Goal: Find contact information: Find contact information

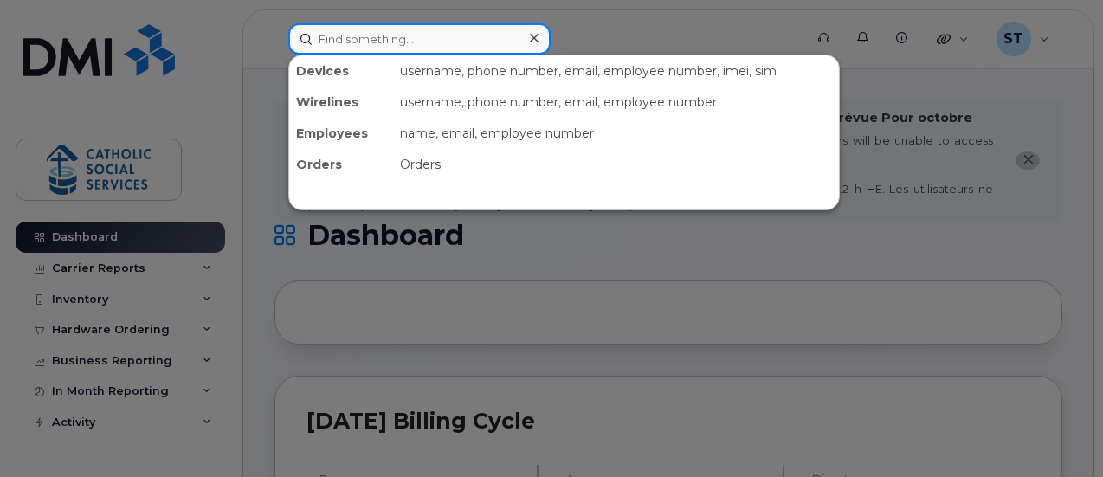
click at [414, 34] on input at bounding box center [419, 38] width 262 height 31
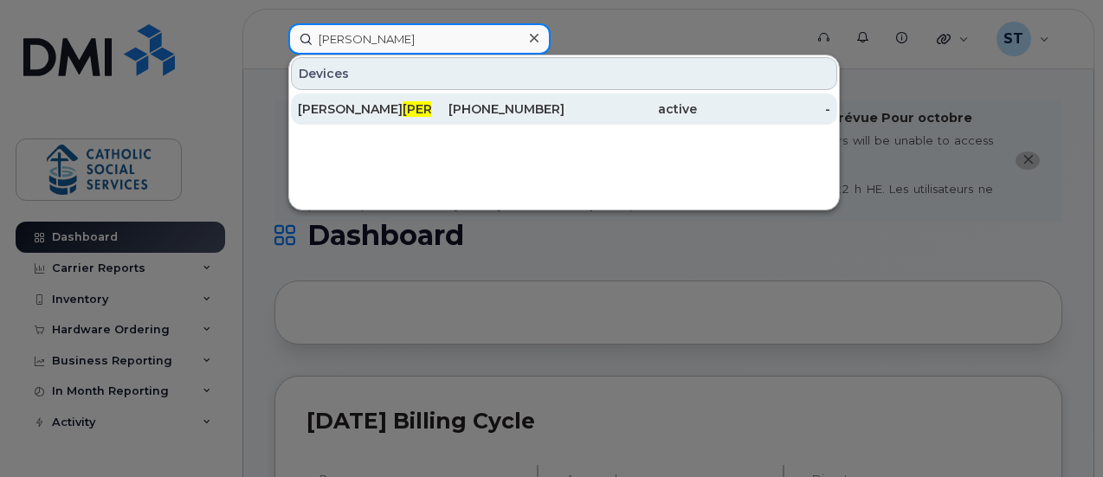
type input "vanveen"
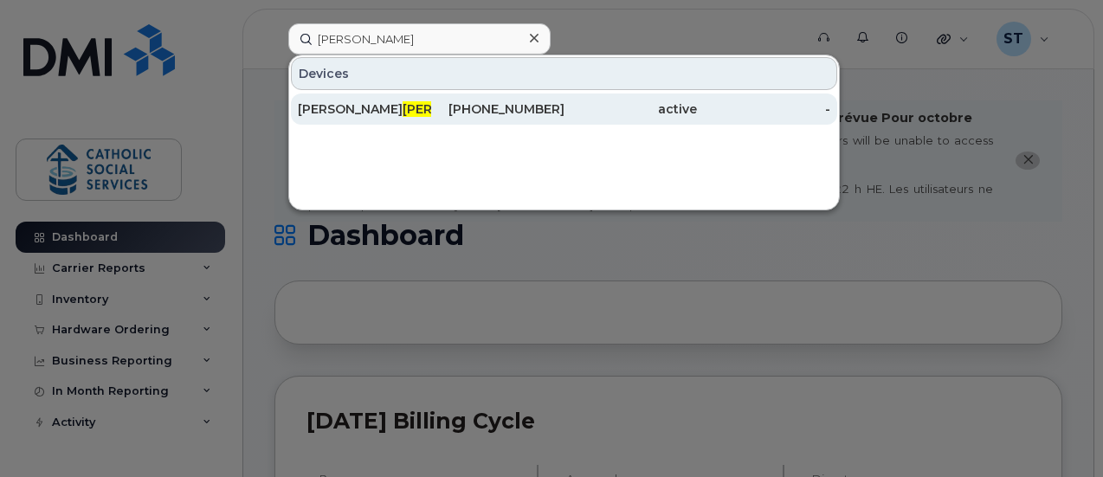
click at [403, 107] on span "Vanveen" at bounding box center [455, 109] width 105 height 16
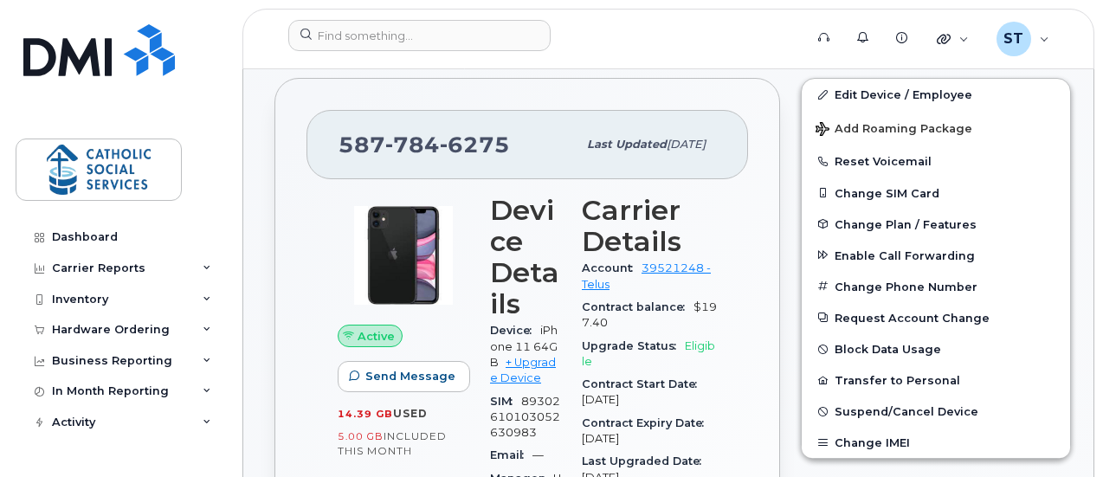
scroll to position [459, 0]
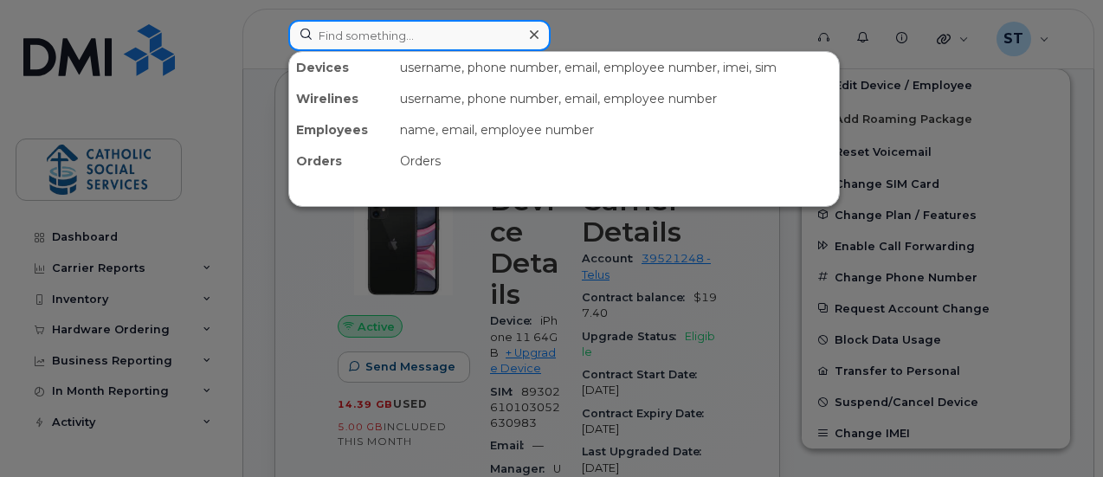
click at [367, 35] on input at bounding box center [419, 35] width 262 height 31
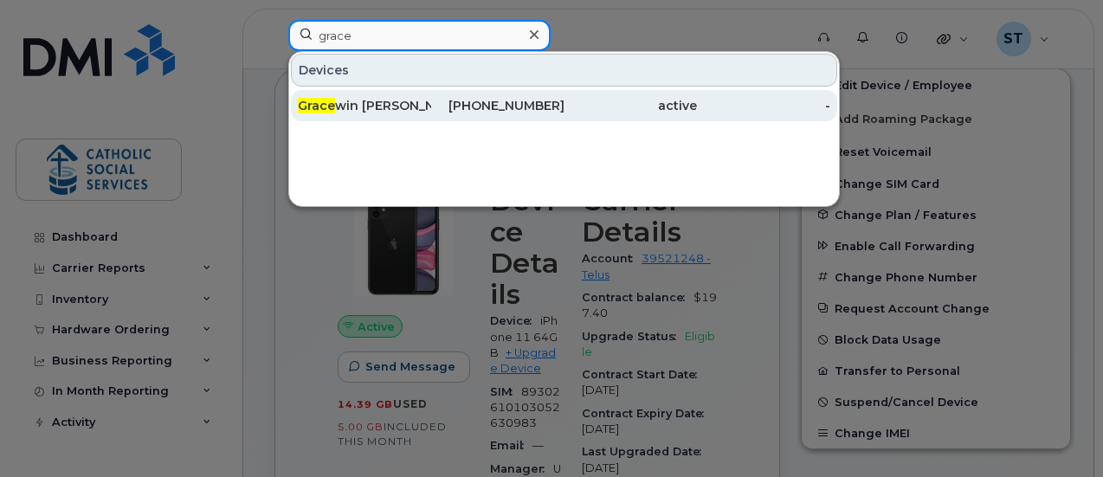
type input "grace"
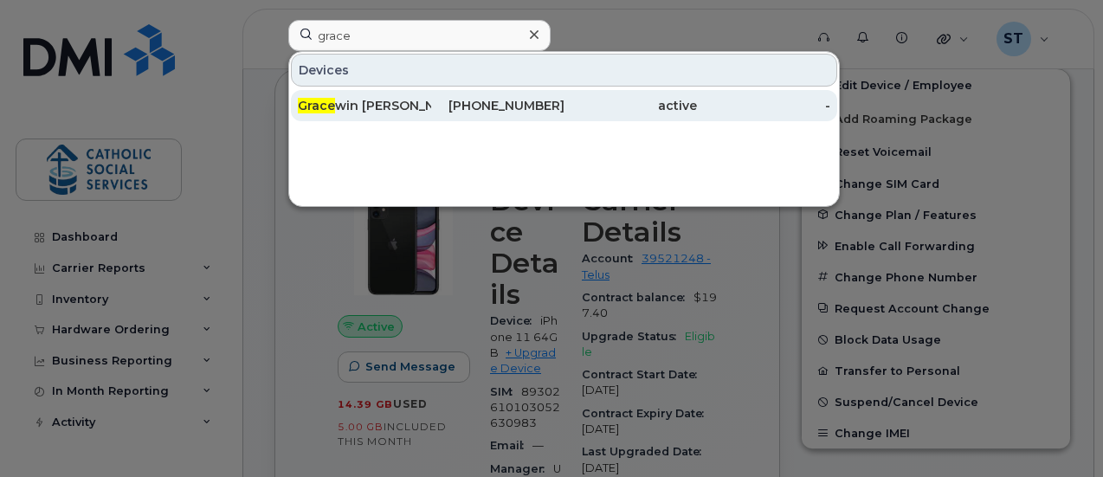
click at [498, 106] on div "[PHONE_NUMBER]" at bounding box center [497, 105] width 133 height 17
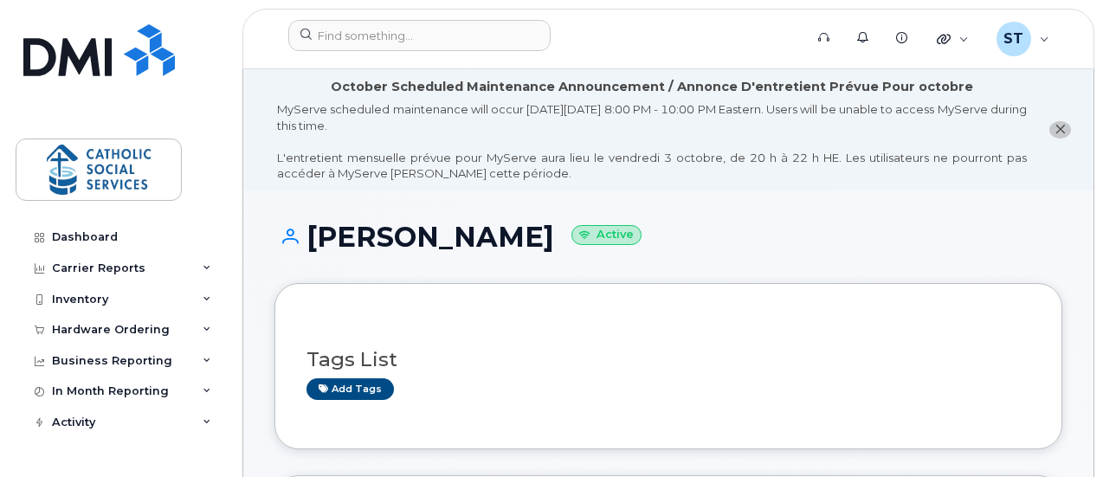
scroll to position [417, 0]
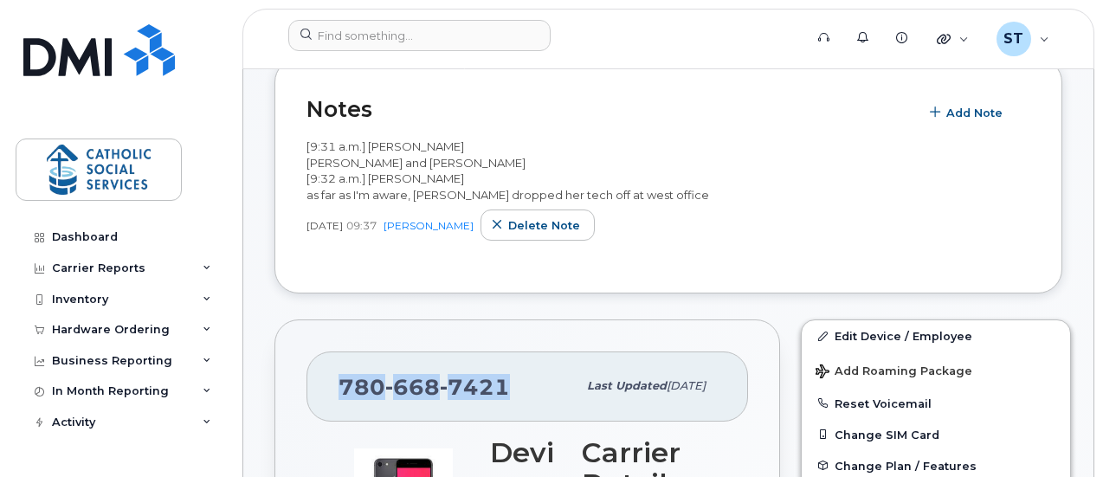
drag, startPoint x: 502, startPoint y: 384, endPoint x: 339, endPoint y: 378, distance: 163.8
click at [339, 378] on span "[PHONE_NUMBER]" at bounding box center [424, 387] width 171 height 26
copy span "[PHONE_NUMBER]"
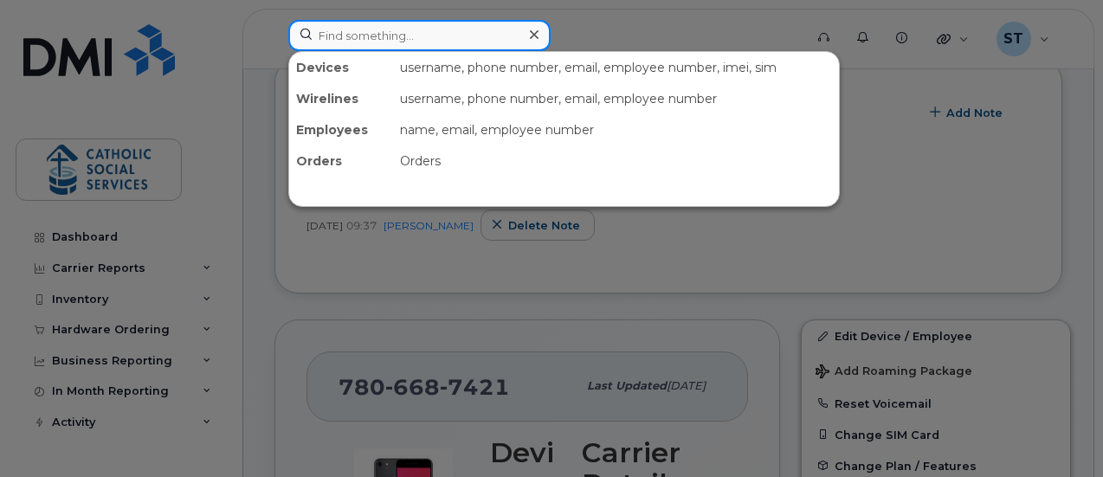
click at [382, 32] on input at bounding box center [419, 35] width 262 height 31
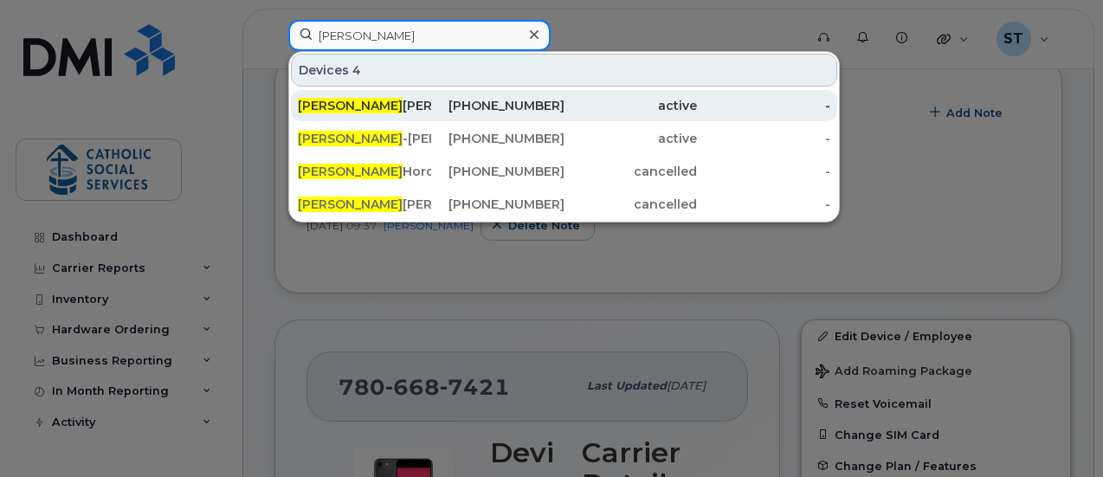
type input "natalie"
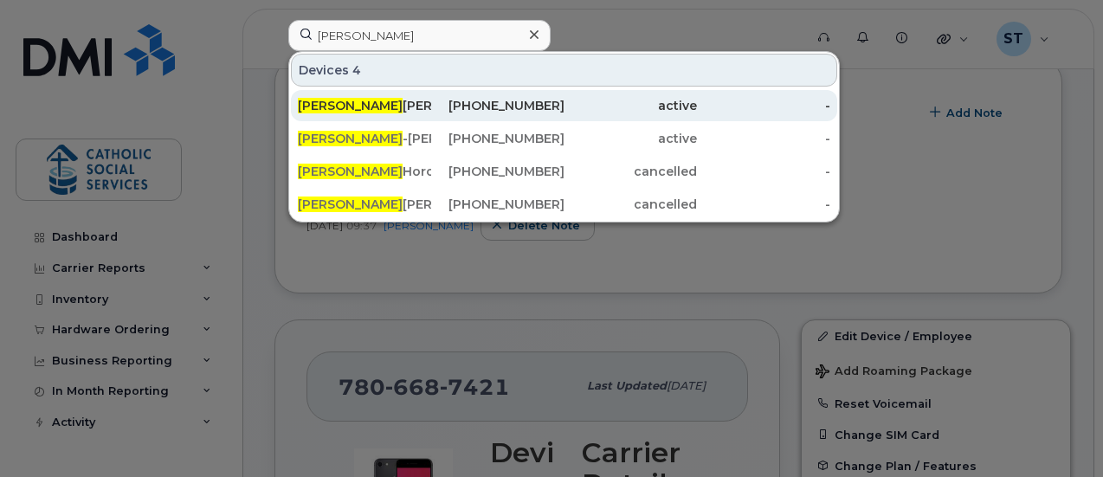
click at [375, 100] on div "Natalie Devoe" at bounding box center [364, 105] width 133 height 17
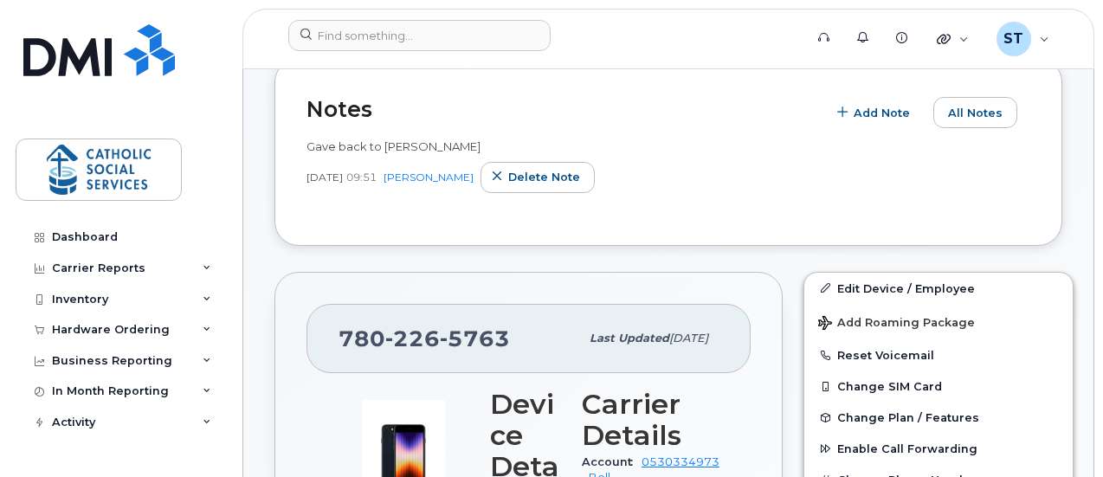
scroll to position [835, 0]
